Goal: Obtain resource: Obtain resource

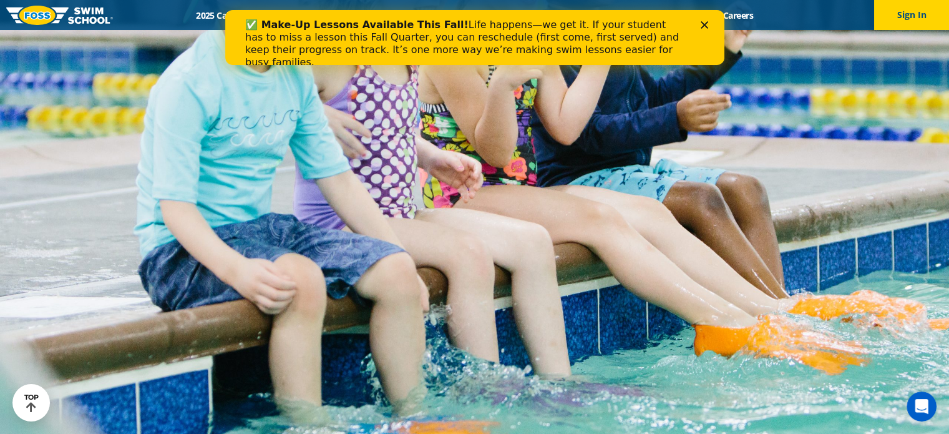
scroll to position [1655, 0]
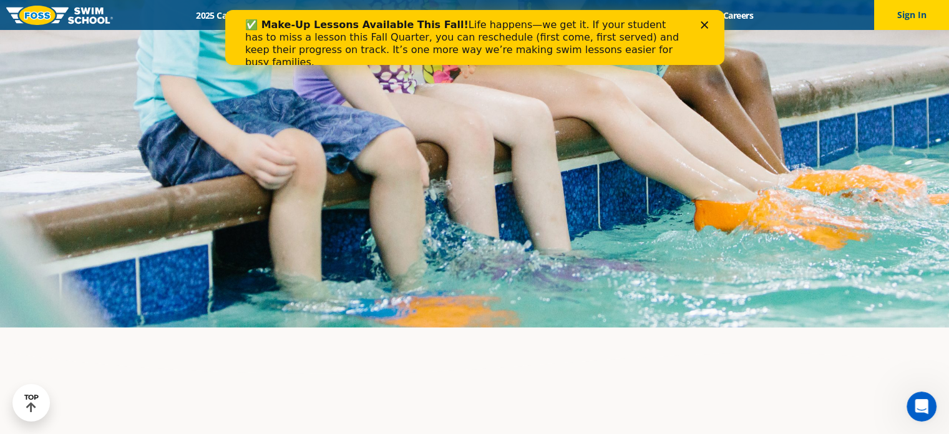
click at [702, 25] on icon "Close" at bounding box center [703, 24] width 7 height 7
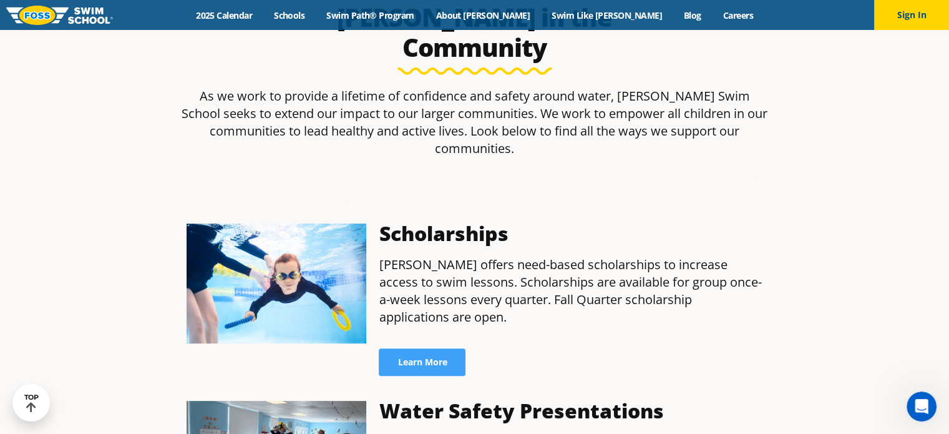
scroll to position [0, 0]
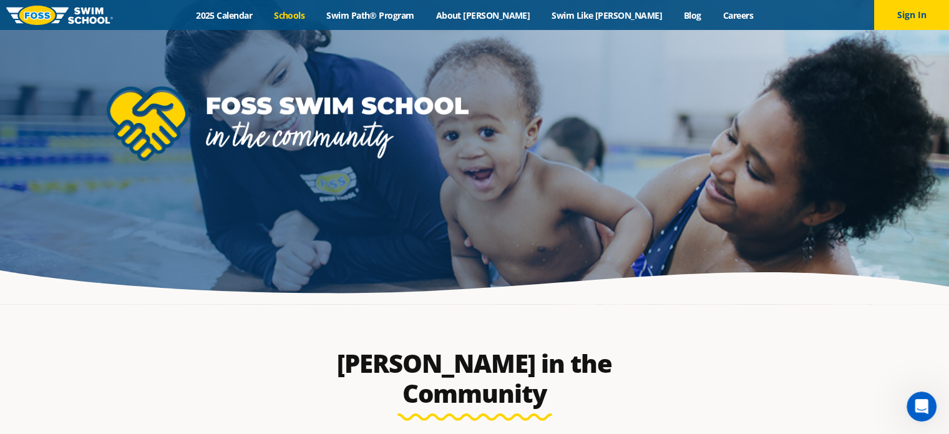
click at [316, 13] on link "Schools" at bounding box center [289, 15] width 52 height 12
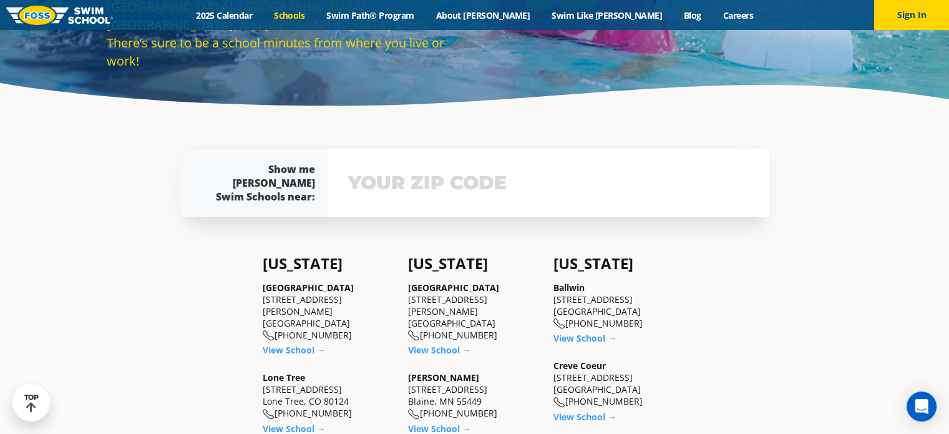
click at [453, 189] on div "View school & class schedule" at bounding box center [548, 182] width 442 height 69
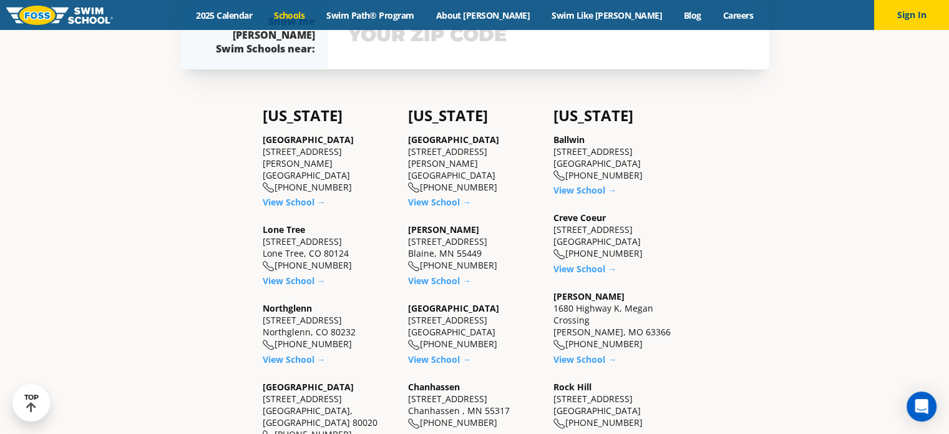
scroll to position [397, 0]
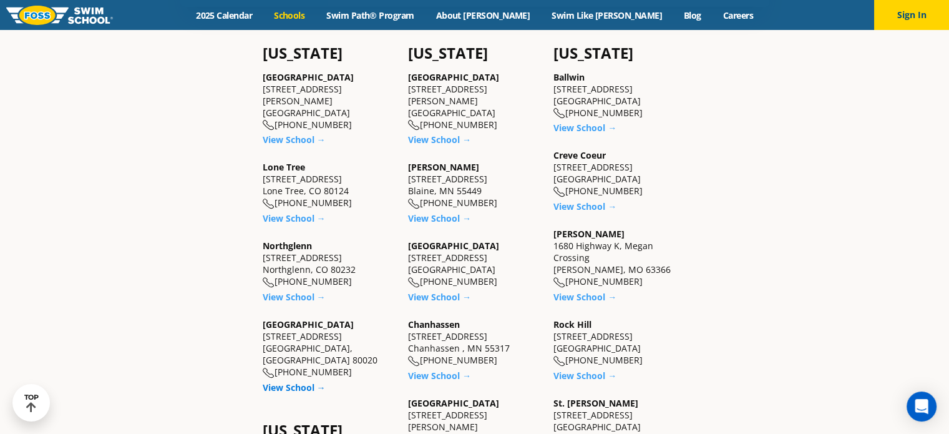
click at [284, 381] on link "View School →" at bounding box center [294, 387] width 63 height 12
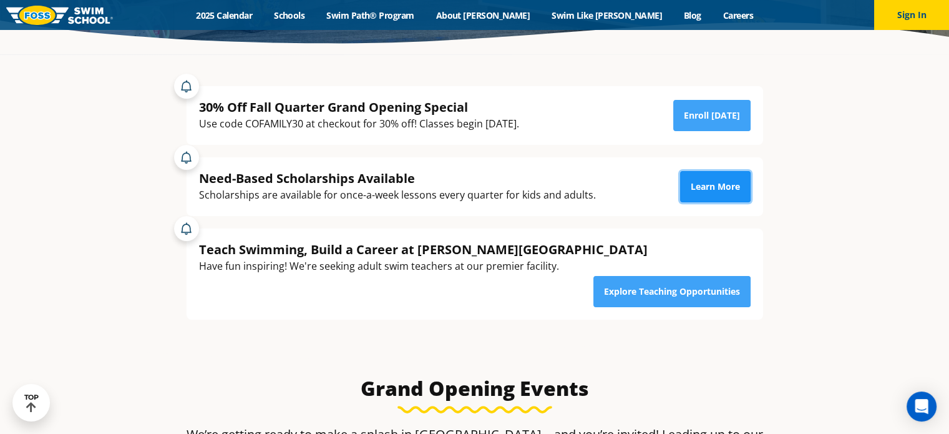
click at [712, 184] on link "Learn More" at bounding box center [715, 186] width 70 height 31
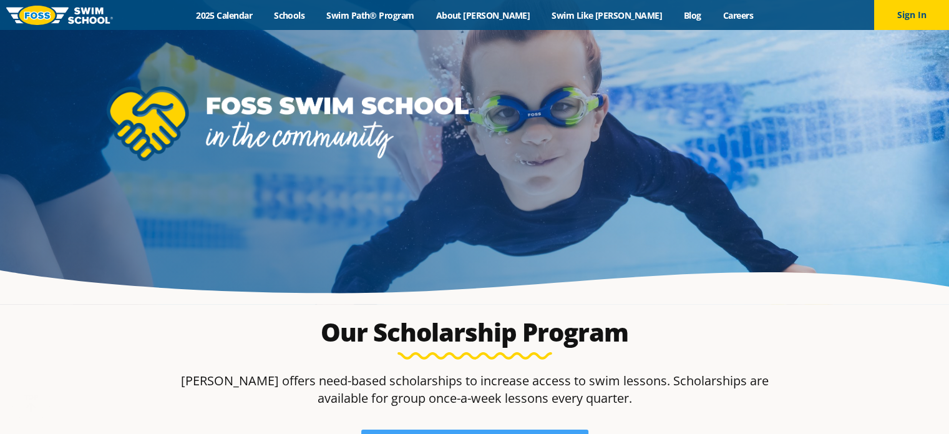
scroll to position [249, 0]
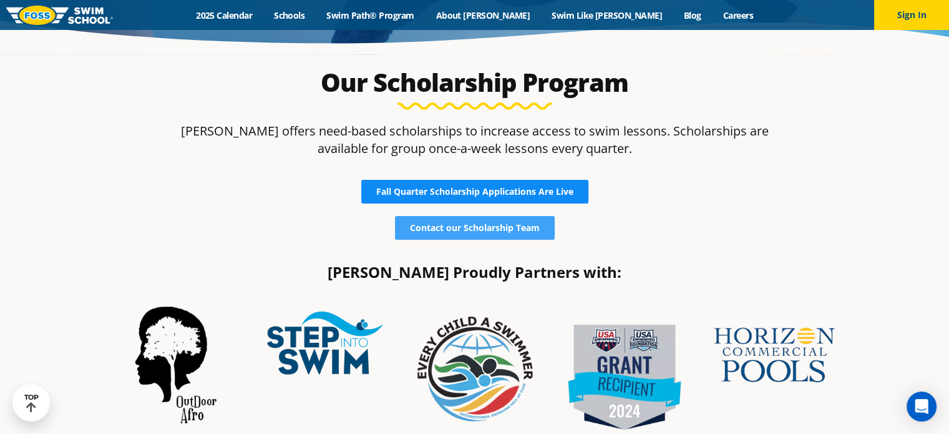
click at [531, 182] on link "Fall Quarter Scholarship Applications Are Live" at bounding box center [474, 192] width 227 height 24
